Goal: Information Seeking & Learning: Find specific fact

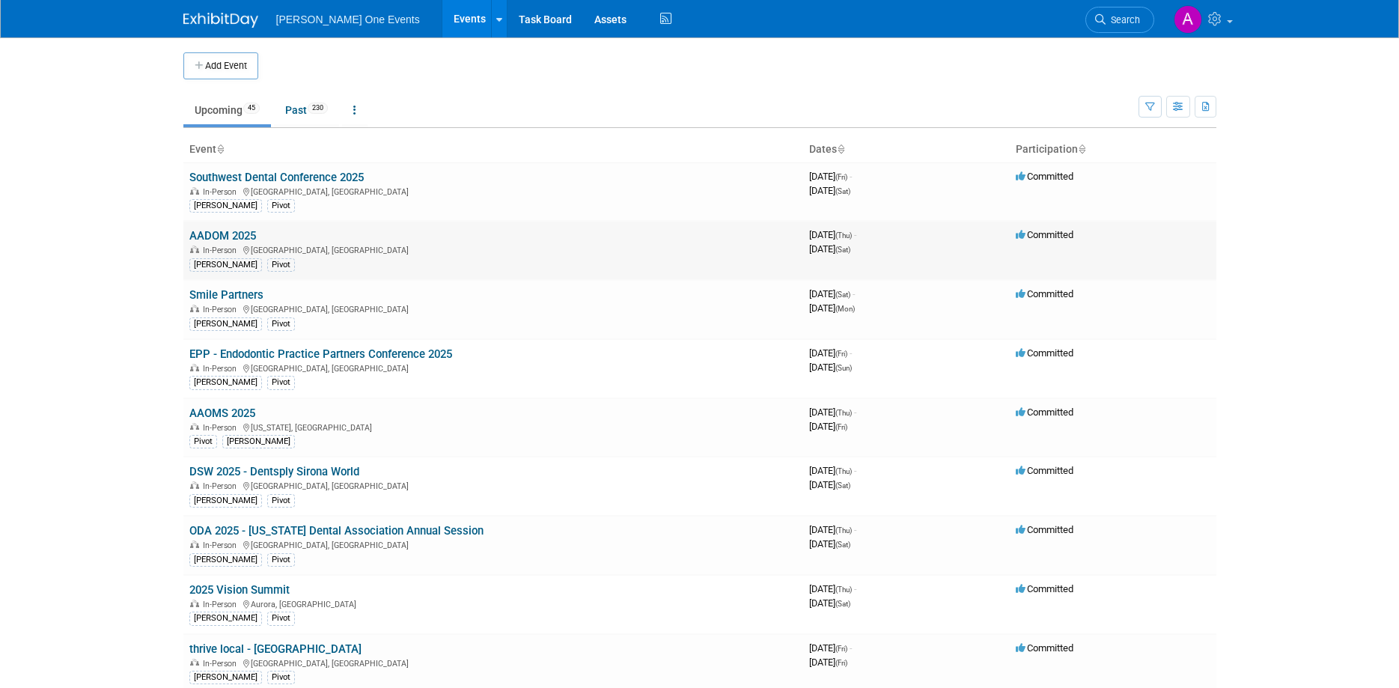
click at [213, 246] on span "In-Person" at bounding box center [222, 251] width 38 height 10
click at [216, 234] on link "AADOM 2025" at bounding box center [222, 235] width 67 height 13
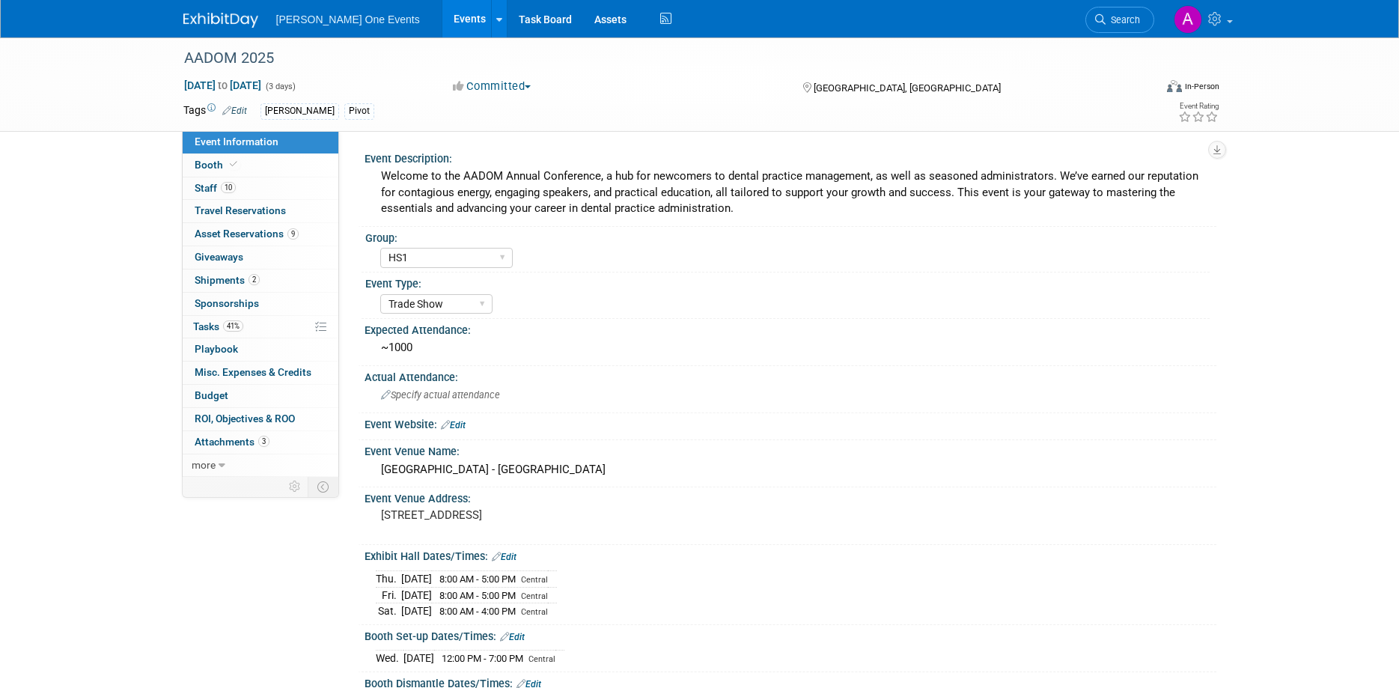
select select "HS1"
select select "Trade Show"
click at [253, 236] on span "Asset Reservations 9" at bounding box center [247, 234] width 104 height 12
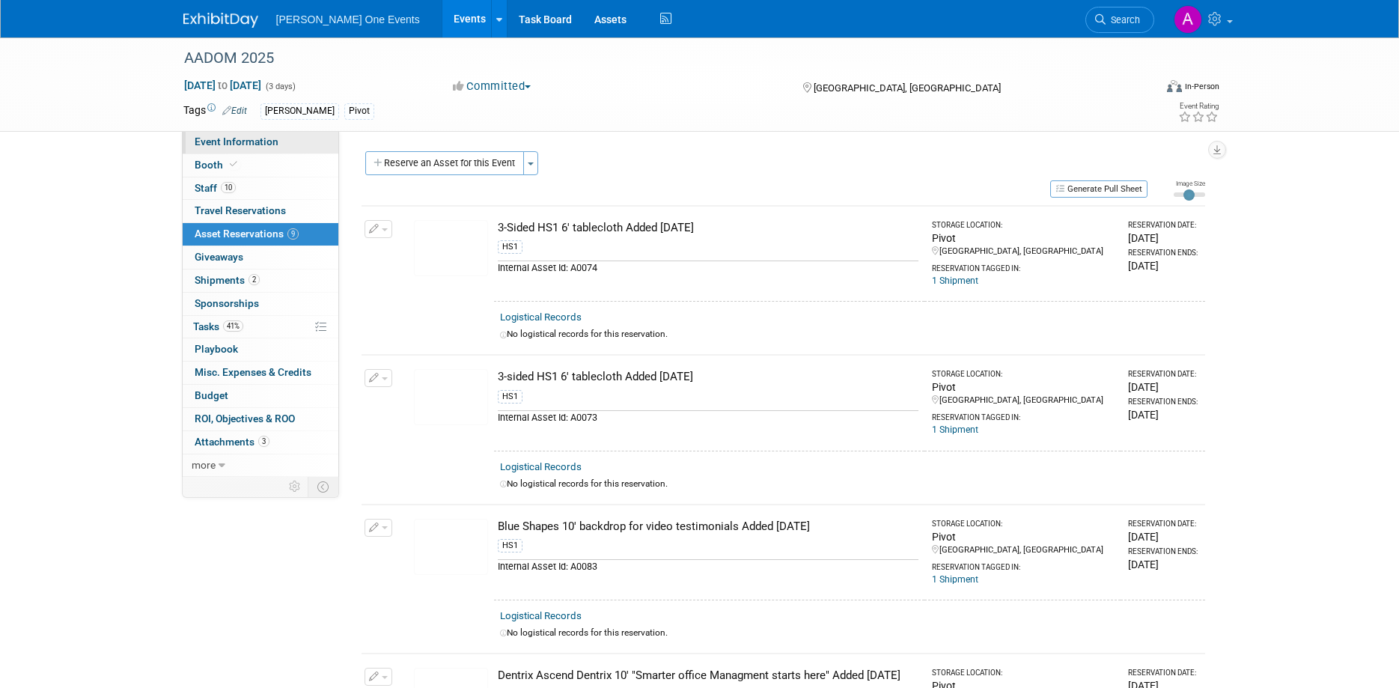
click at [217, 139] on span "Event Information" at bounding box center [237, 141] width 84 height 12
select select "HS1"
select select "Trade Show"
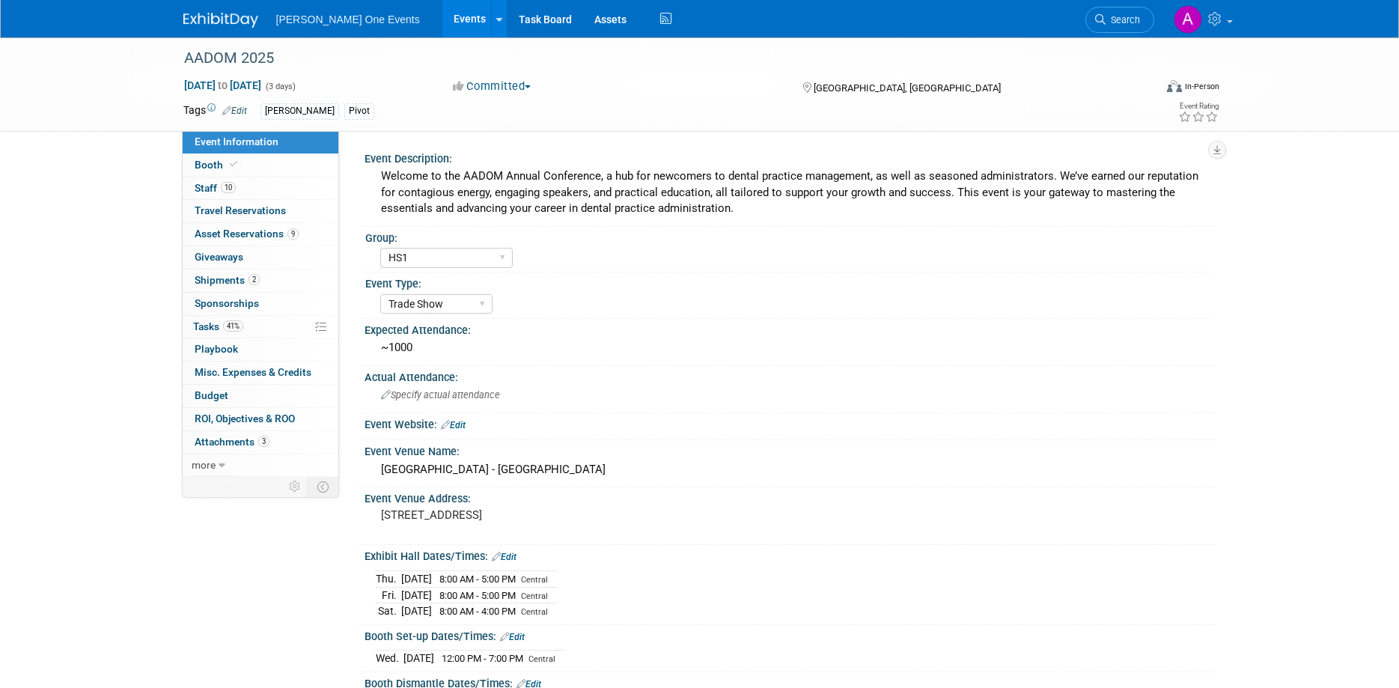
click at [323, 23] on span "[PERSON_NAME] One Events" at bounding box center [348, 19] width 144 height 12
click at [195, 19] on img at bounding box center [220, 20] width 75 height 15
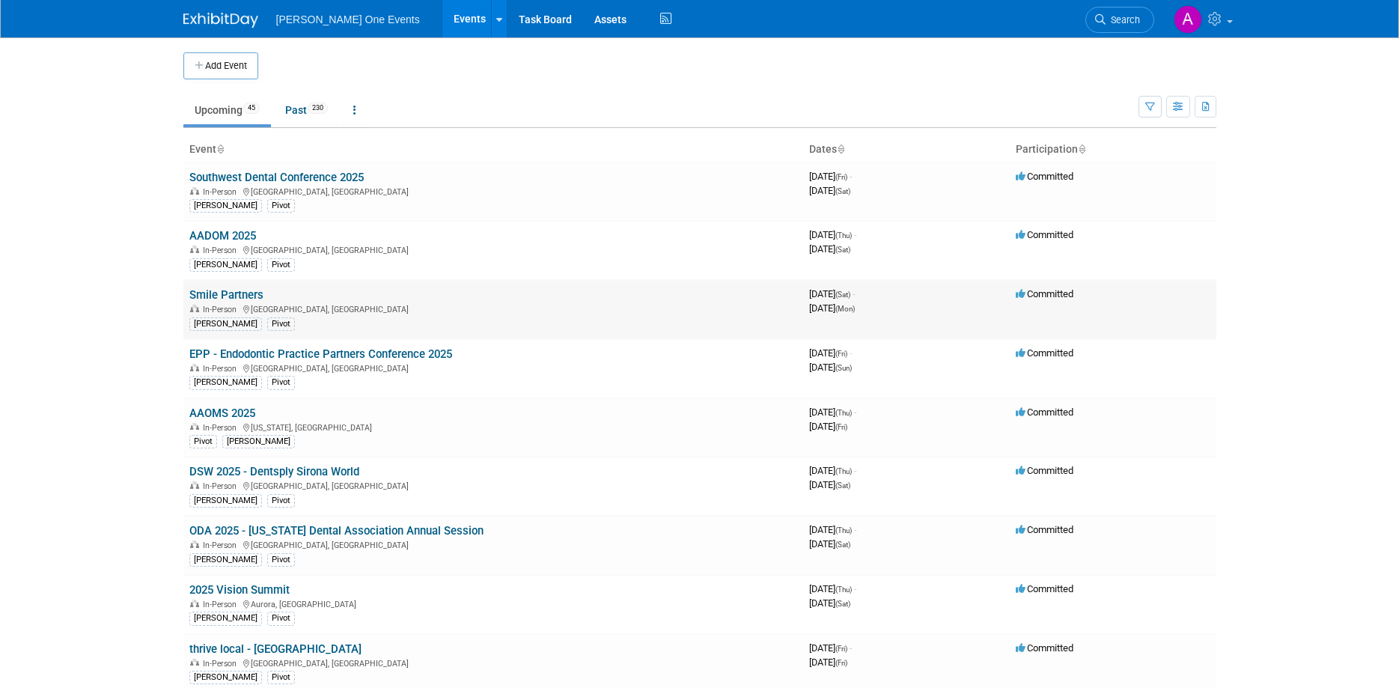
click at [218, 290] on link "Smile Partners" at bounding box center [226, 294] width 74 height 13
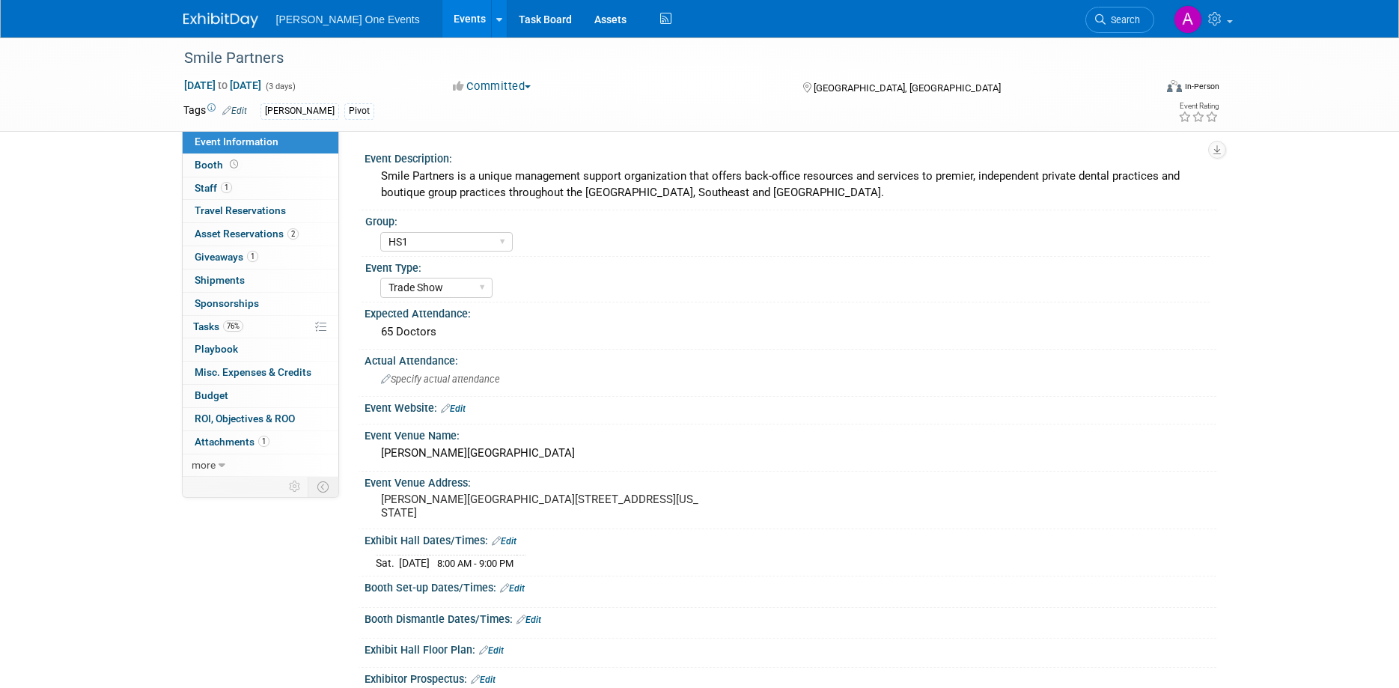
select select "HS1"
select select "Trade Show"
click at [230, 236] on span "Asset Reservations 2" at bounding box center [247, 234] width 104 height 12
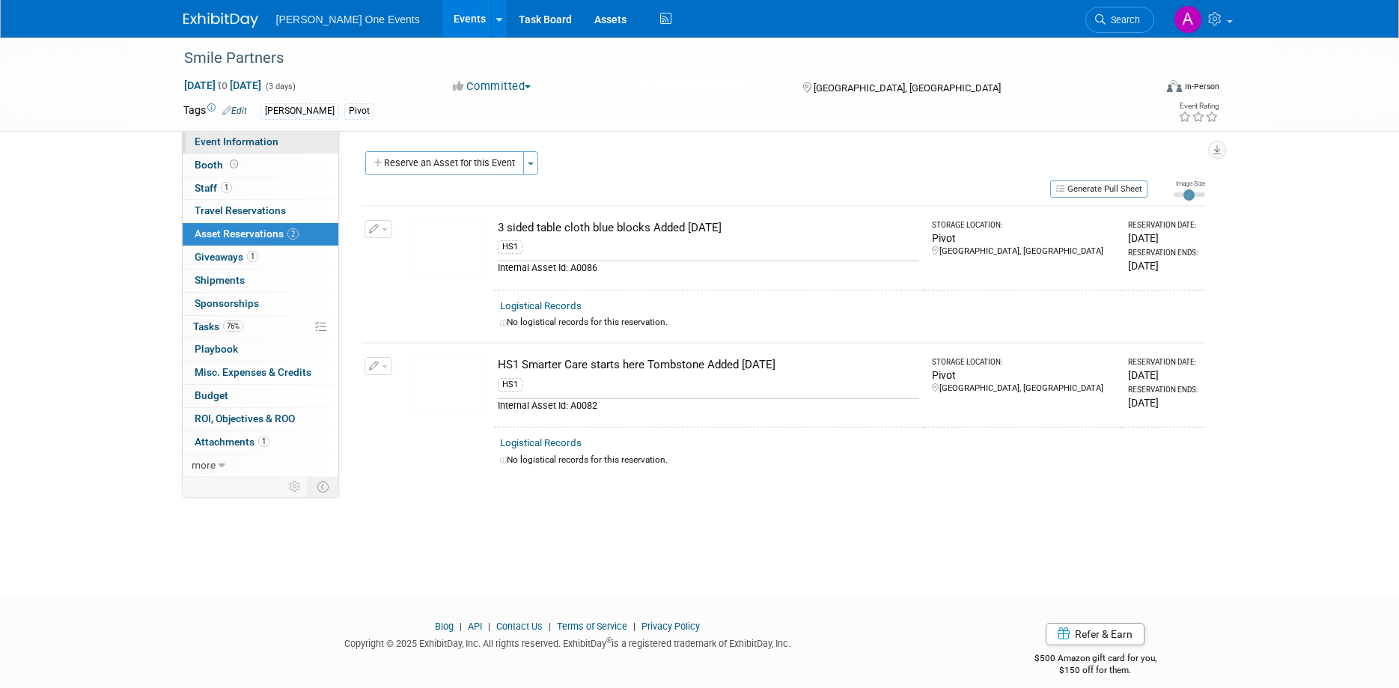
click at [228, 137] on span "Event Information" at bounding box center [237, 141] width 84 height 12
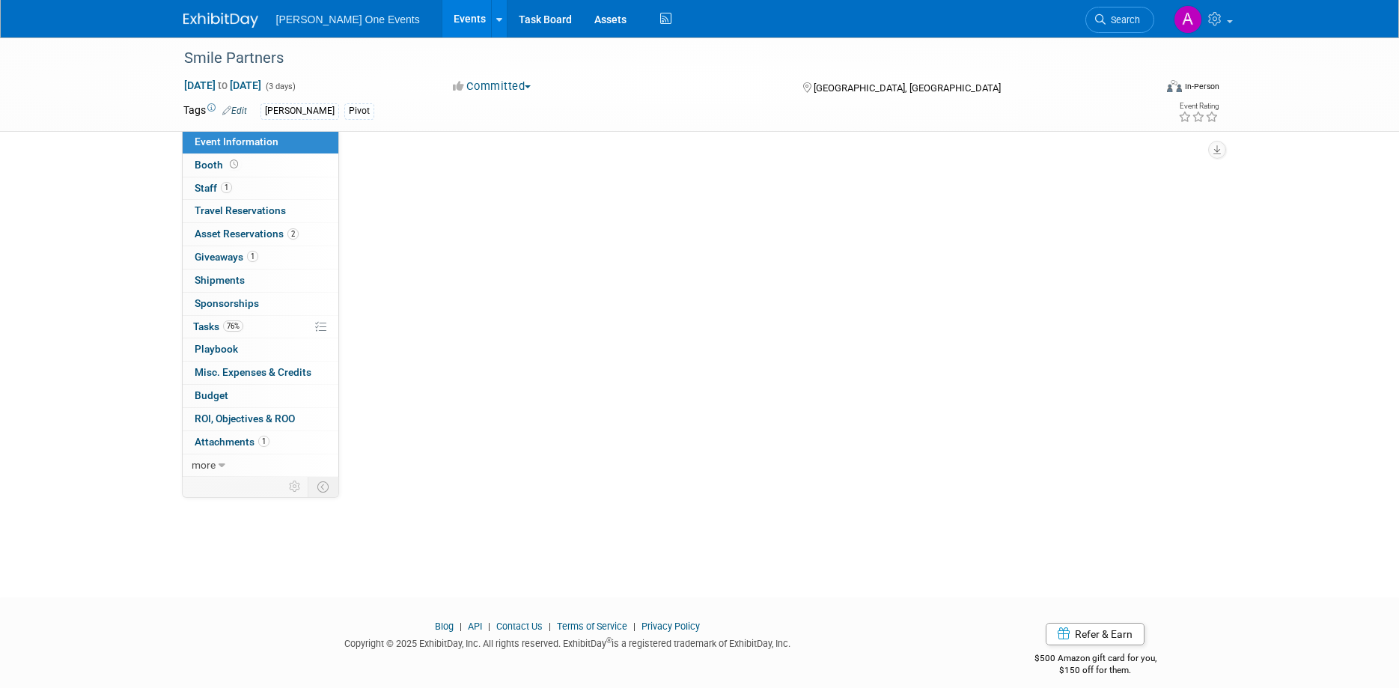
select select "HS1"
select select "Trade Show"
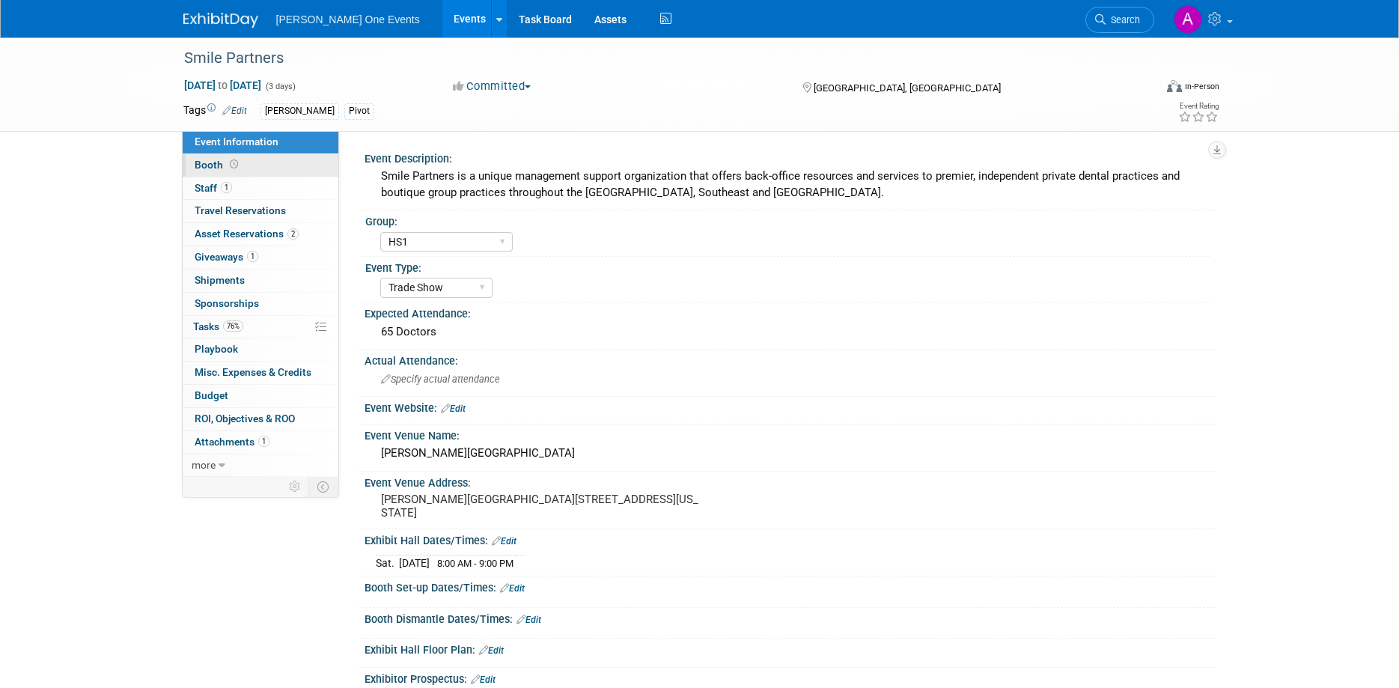
click at [222, 165] on span "Booth" at bounding box center [218, 165] width 46 height 12
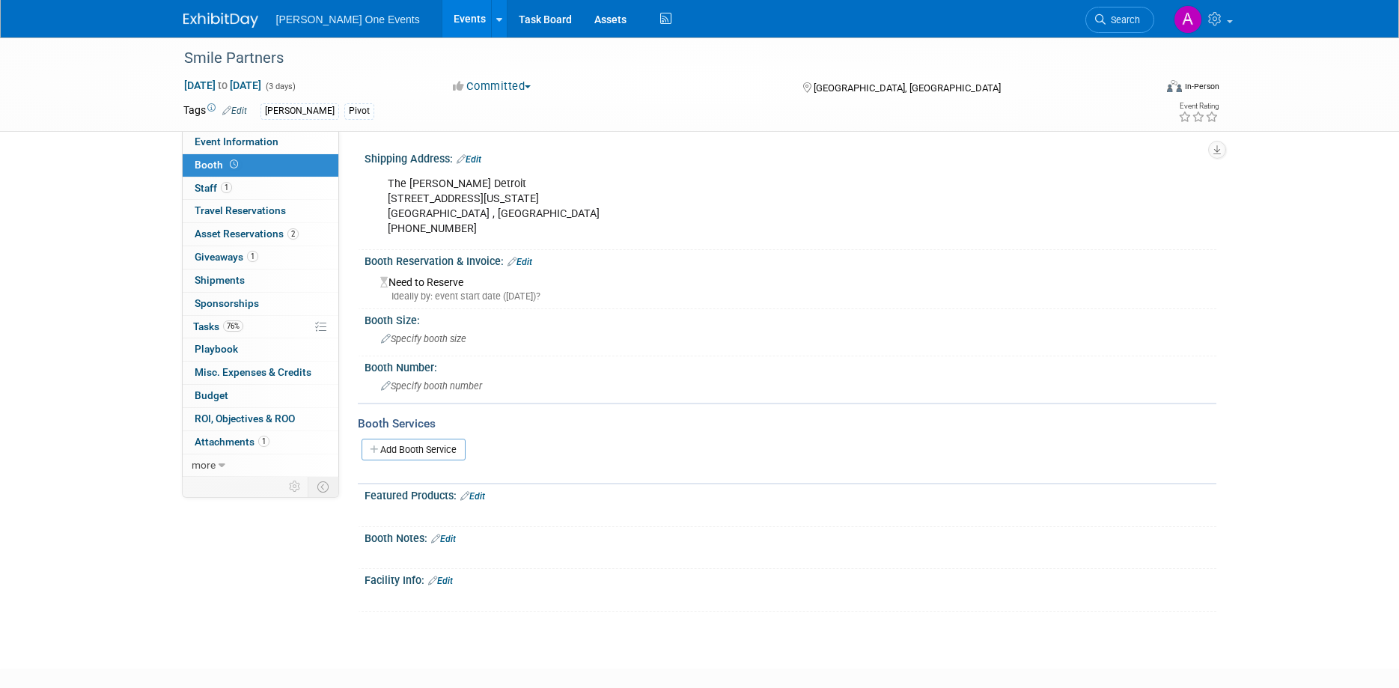
click at [463, 220] on div "The Godfrey Detroit 1401 Michigan Ave Detroit , MI 313-338-5000" at bounding box center [714, 206] width 674 height 75
click at [468, 232] on div "The Godfrey Detroit 1401 Michigan Ave Detroit , MI 313-338-5000" at bounding box center [714, 206] width 674 height 75
click at [501, 231] on div "The Godfrey Detroit 1401 Michigan Ave Detroit , MI 313-338-5000" at bounding box center [714, 206] width 674 height 75
click at [448, 234] on div "The Godfrey Detroit 1401 Michigan Ave Detroit , MI 313-338-5000" at bounding box center [714, 206] width 674 height 75
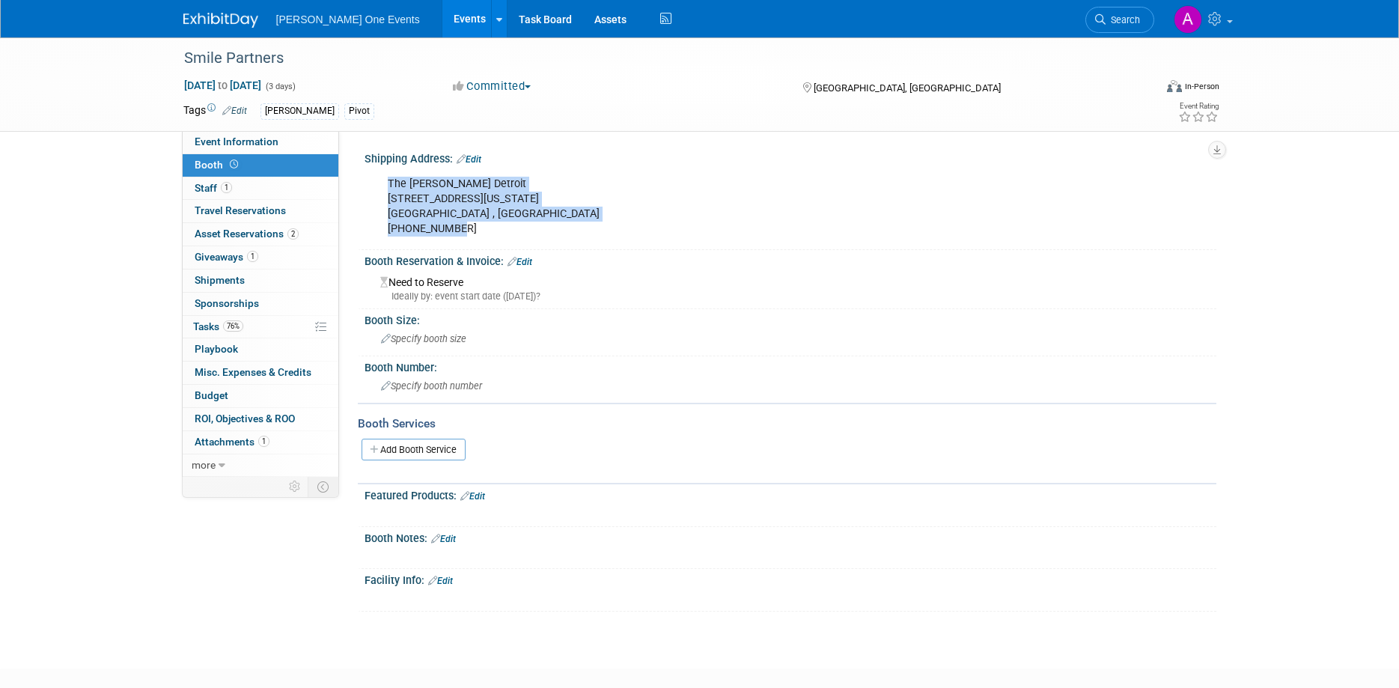
drag, startPoint x: 456, startPoint y: 228, endPoint x: 378, endPoint y: 187, distance: 88.1
click at [378, 187] on div "The Godfrey Detroit 1401 Michigan Ave Detroit , MI 313-338-5000" at bounding box center [714, 206] width 674 height 75
copy div "The Godfrey Detroit 1401 Michigan Ave Detroit , MI 313-338-5000"
click at [250, 227] on link "2 Asset Reservations 2" at bounding box center [261, 234] width 156 height 22
